Goal: Task Accomplishment & Management: Complete application form

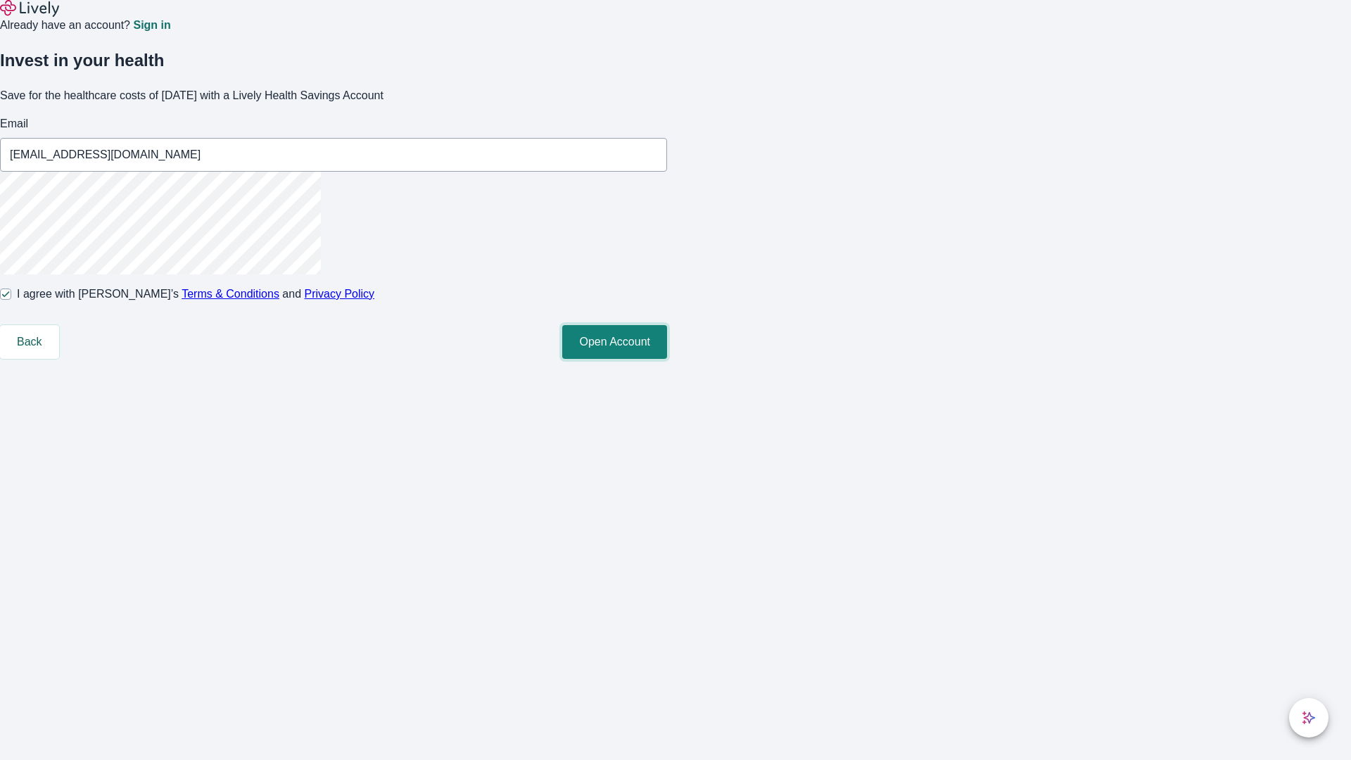
click at [667, 359] on button "Open Account" at bounding box center [614, 342] width 105 height 34
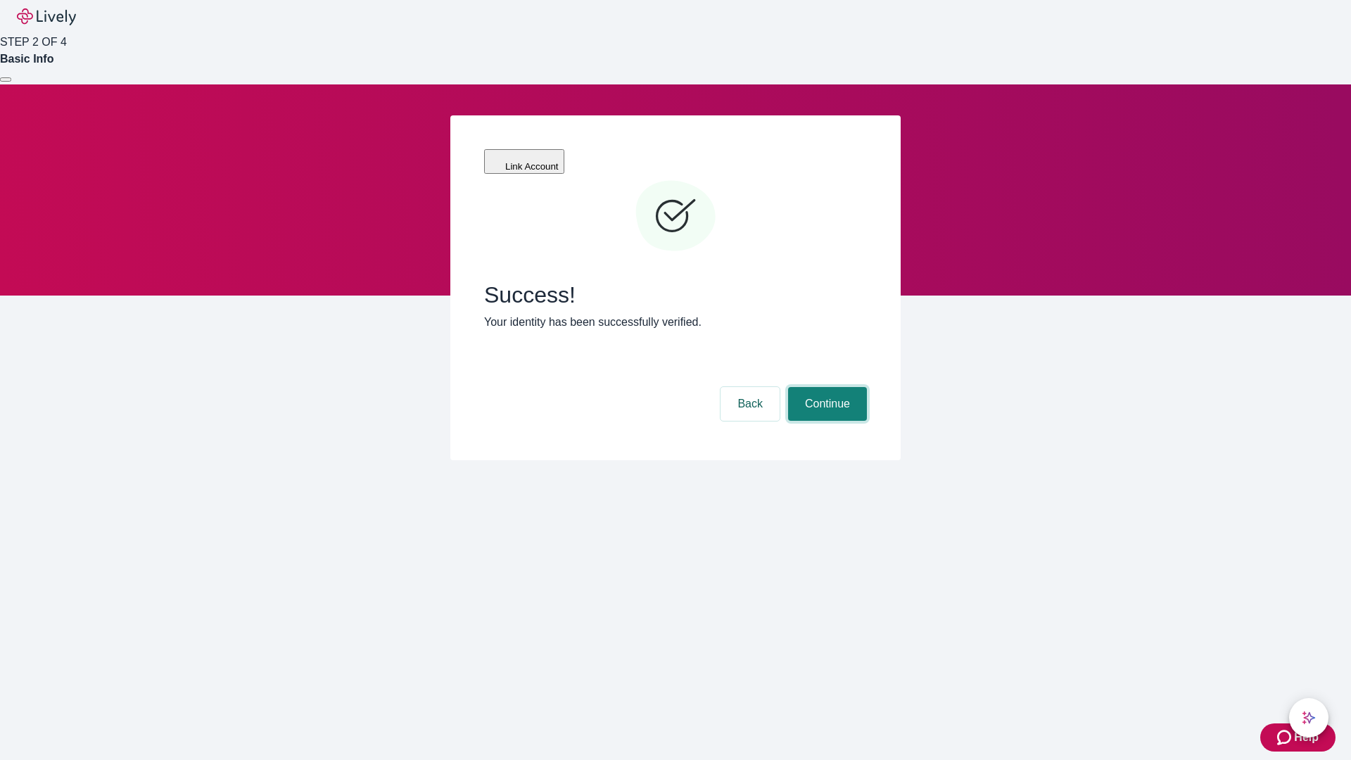
click at [825, 387] on button "Continue" at bounding box center [827, 404] width 79 height 34
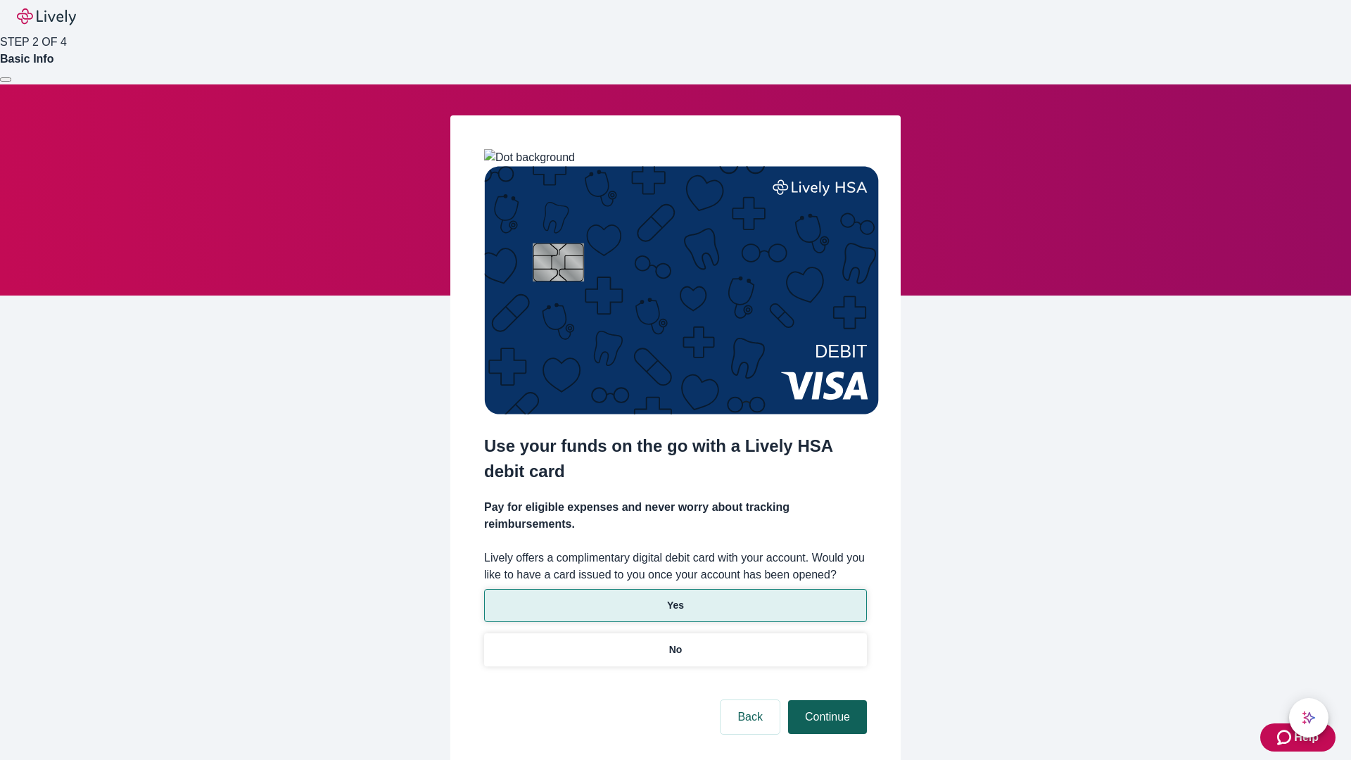
click at [675, 598] on p "Yes" at bounding box center [675, 605] width 17 height 15
click at [825, 700] on button "Continue" at bounding box center [827, 717] width 79 height 34
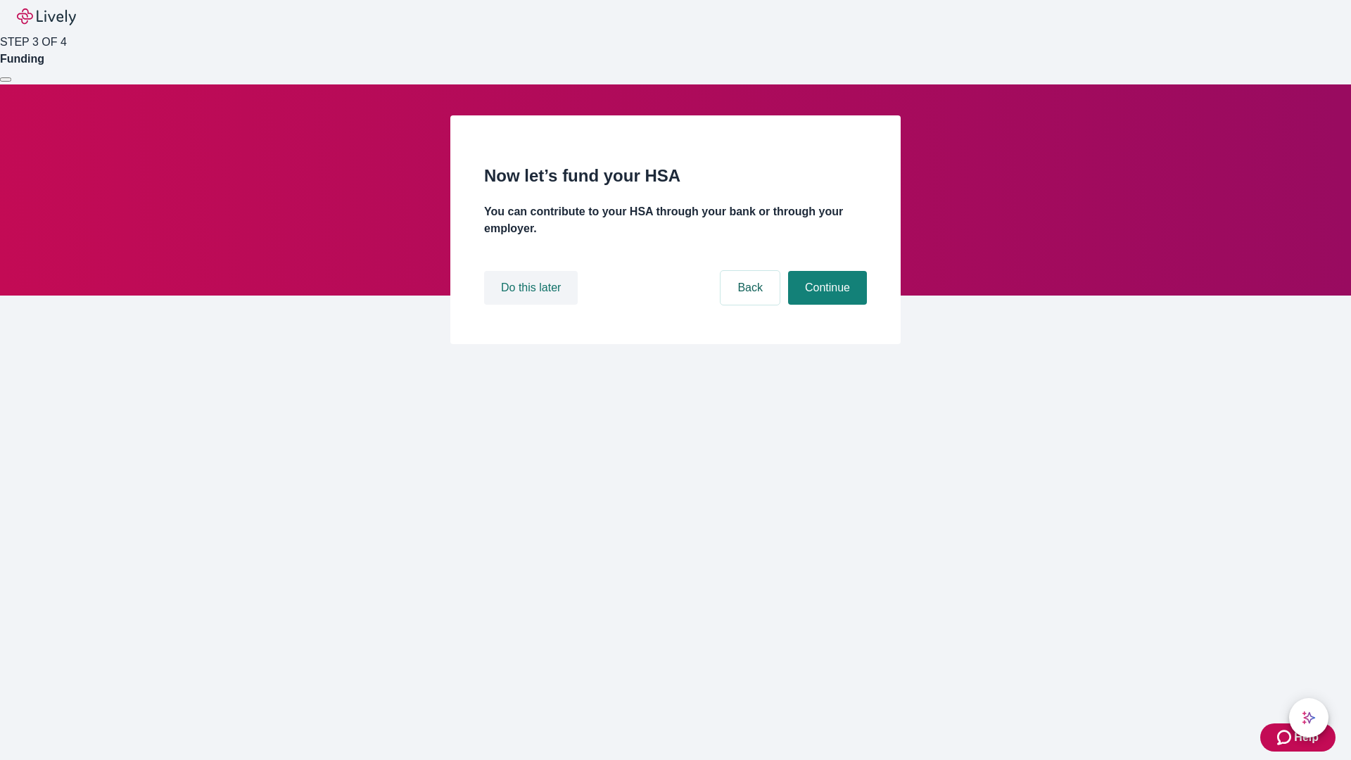
click at [533, 305] on button "Do this later" at bounding box center [531, 288] width 94 height 34
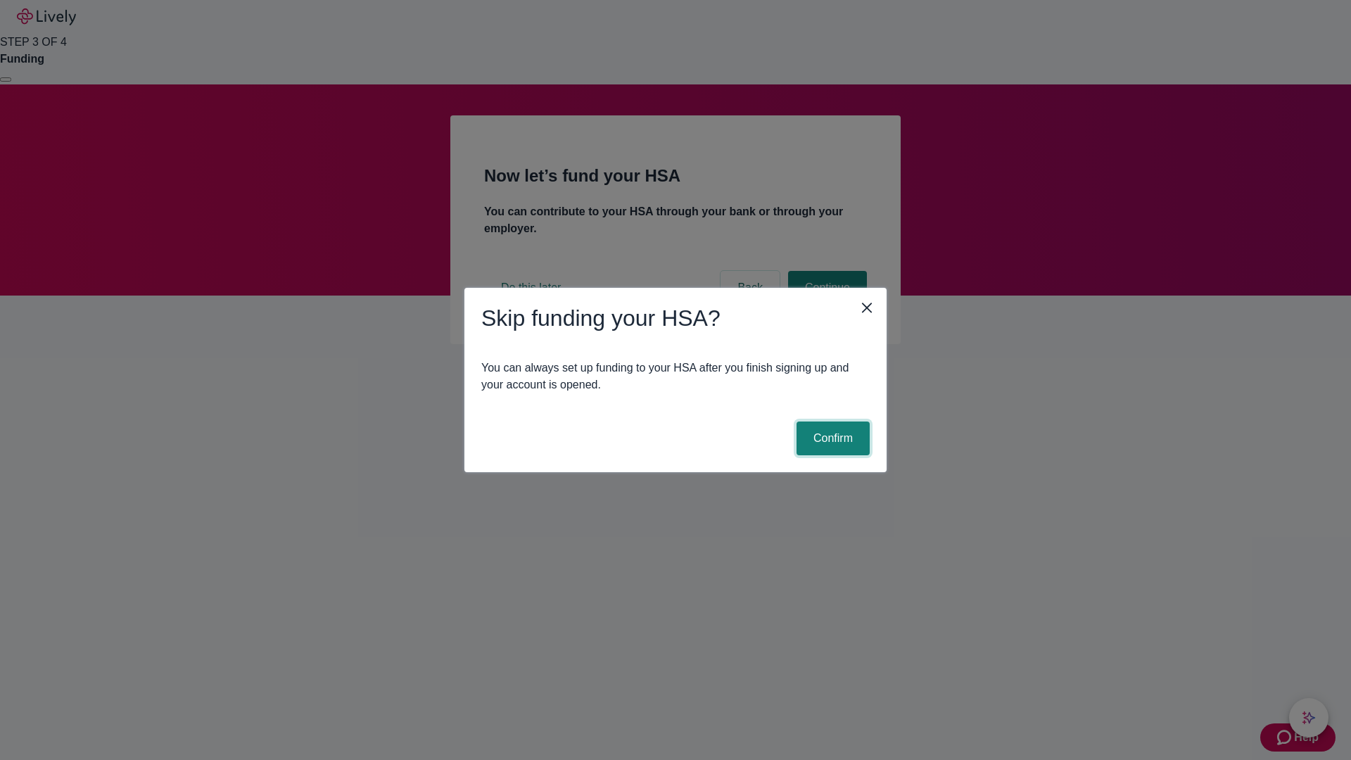
click at [831, 438] on button "Confirm" at bounding box center [832, 438] width 73 height 34
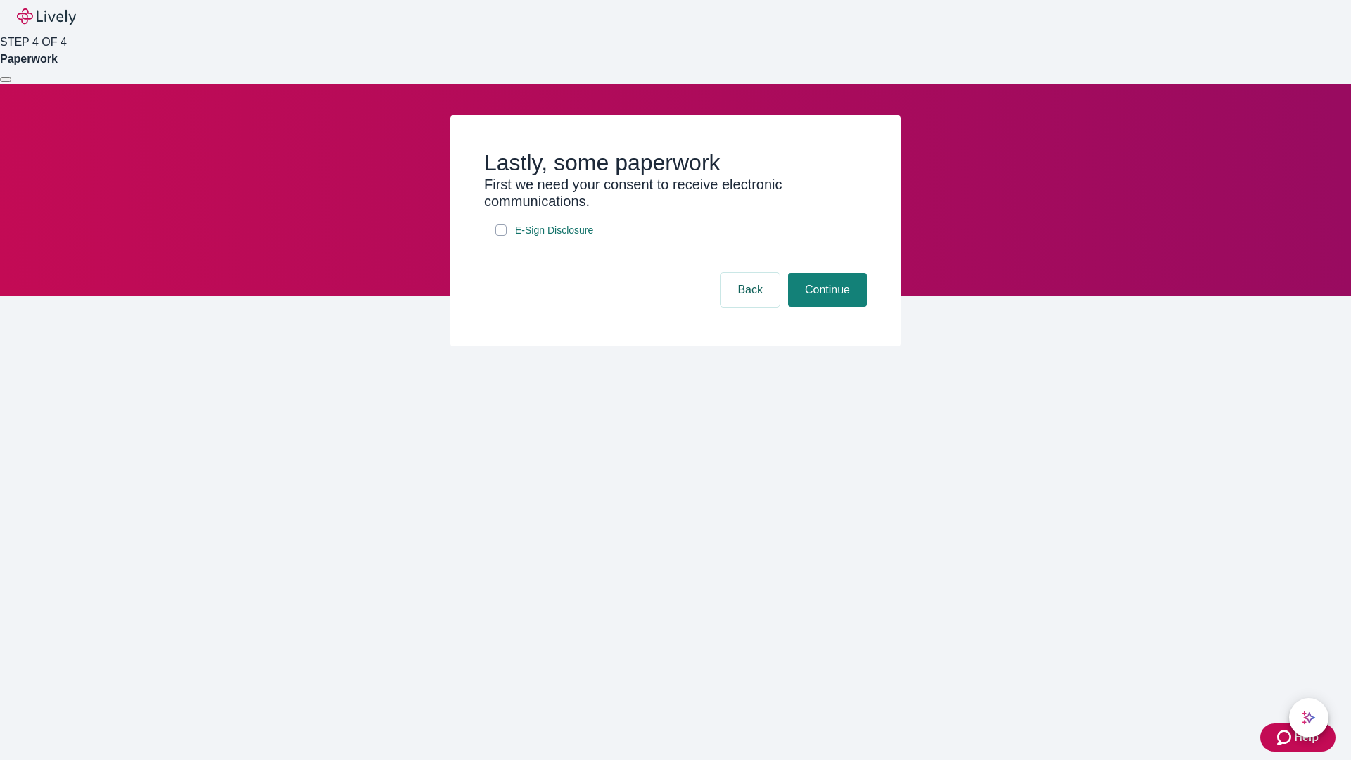
click at [501, 236] on input "E-Sign Disclosure" at bounding box center [500, 229] width 11 height 11
checkbox input "true"
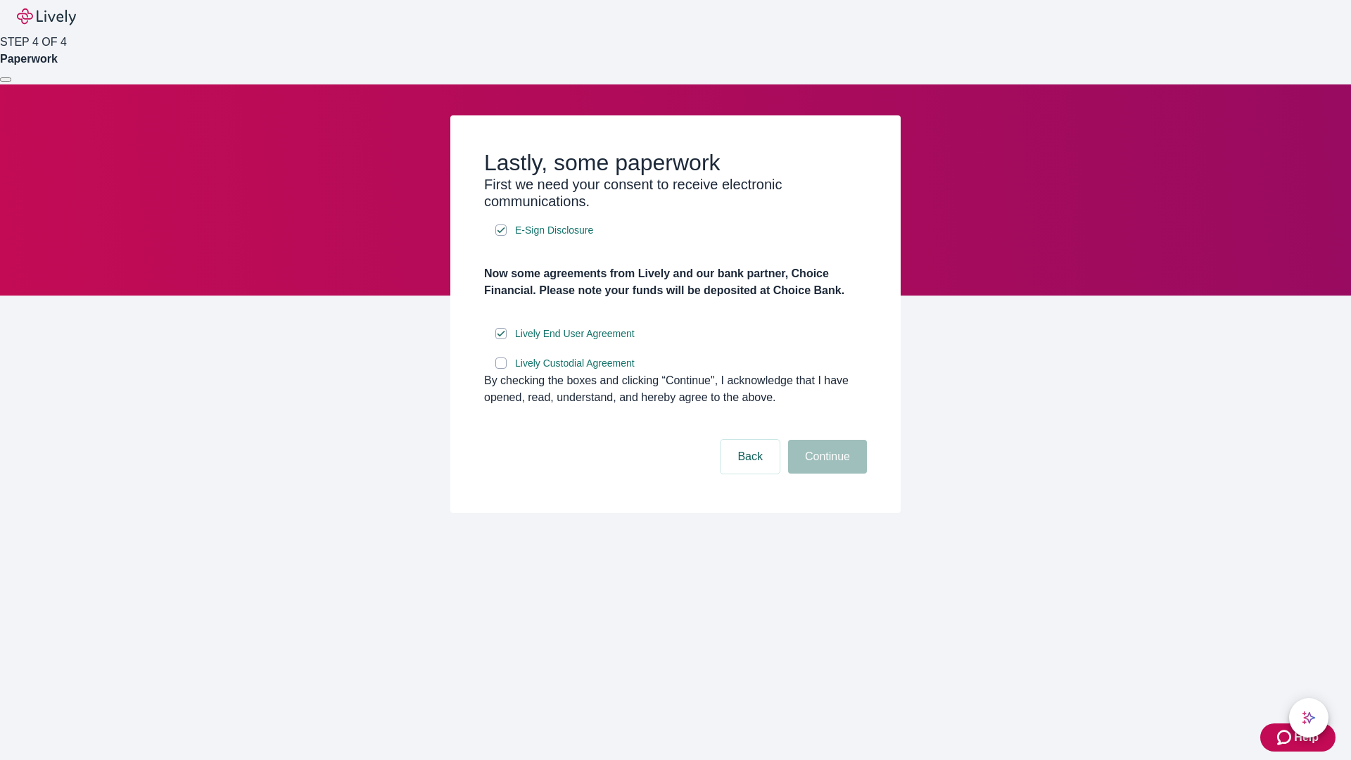
click at [501, 369] on input "Lively Custodial Agreement" at bounding box center [500, 362] width 11 height 11
checkbox input "true"
click at [825, 473] on button "Continue" at bounding box center [827, 457] width 79 height 34
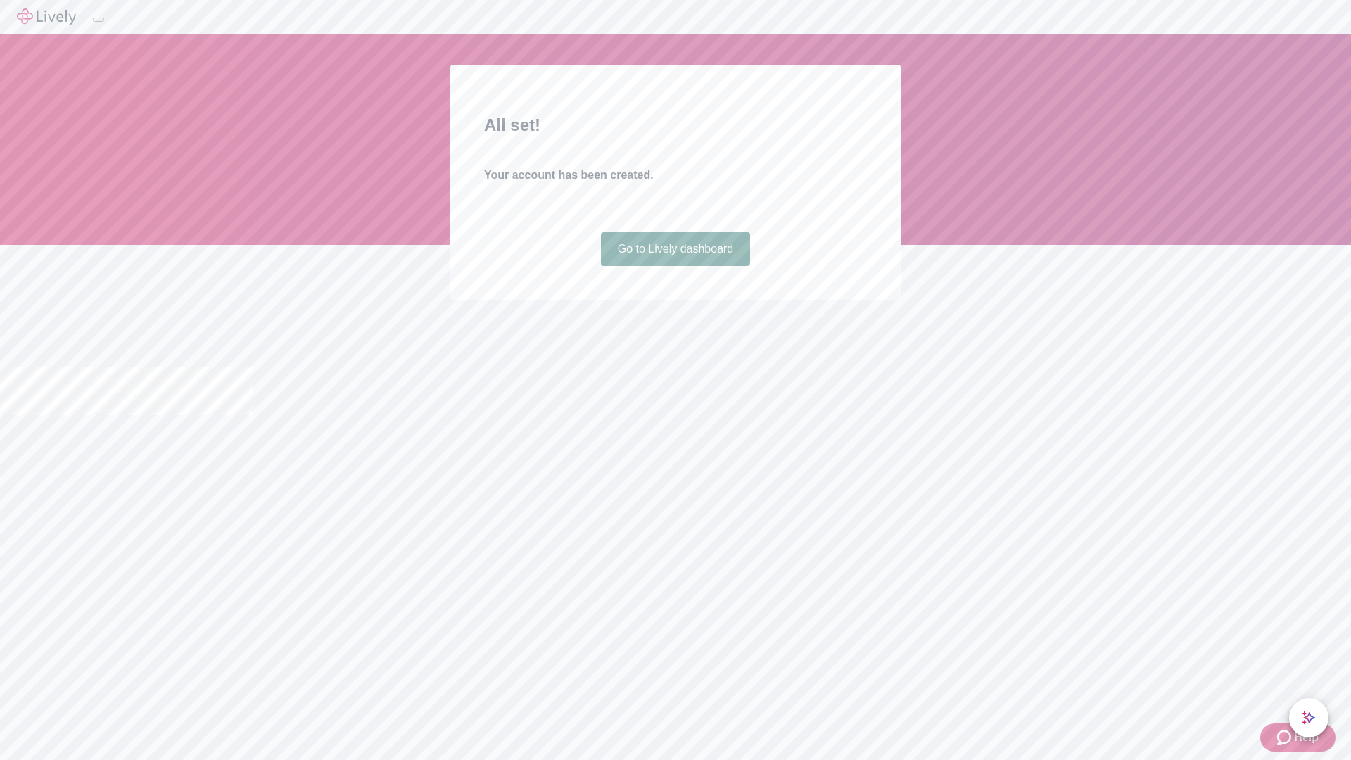
click at [675, 266] on link "Go to Lively dashboard" at bounding box center [676, 249] width 150 height 34
